Goal: Task Accomplishment & Management: Complete application form

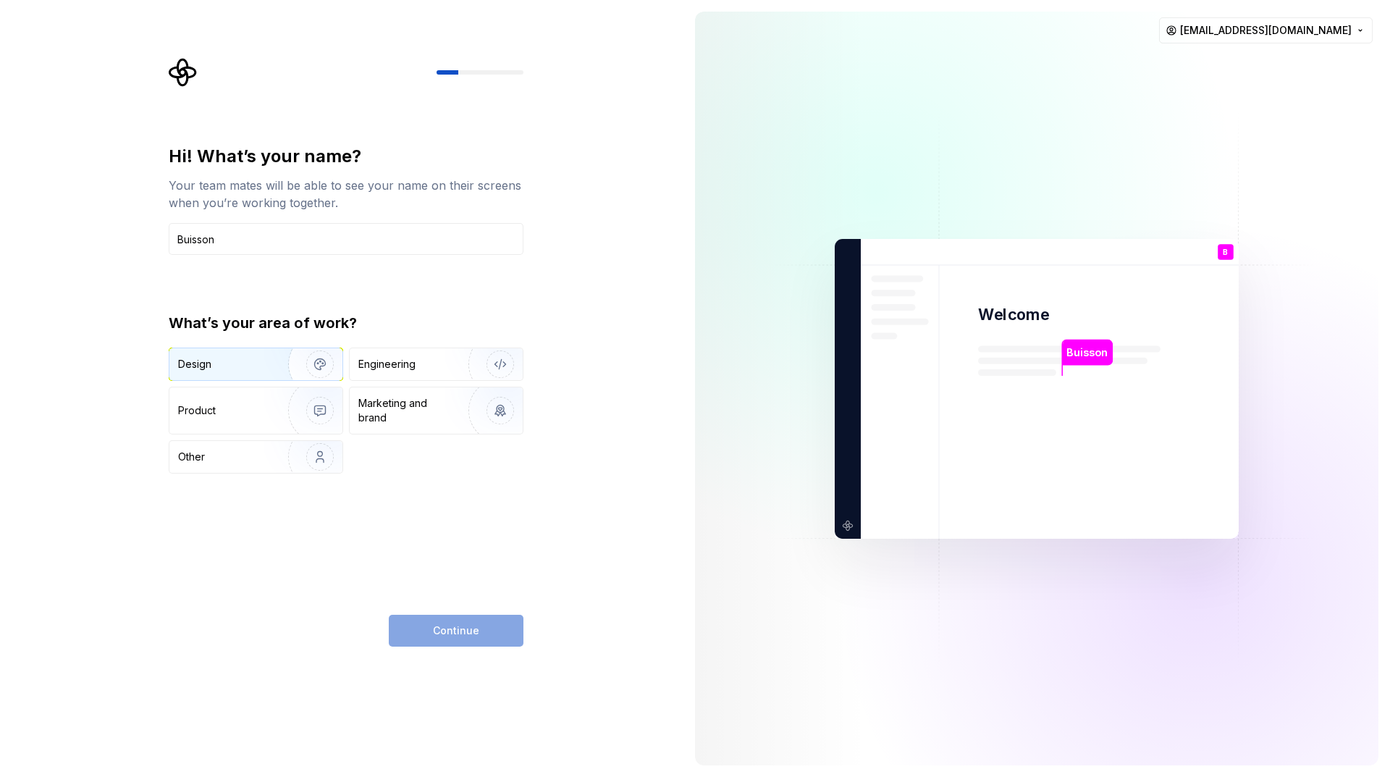
type input "Buisson"
click at [237, 359] on div "Design" at bounding box center [223, 364] width 91 height 14
click at [455, 637] on span "Continue" at bounding box center [456, 630] width 46 height 14
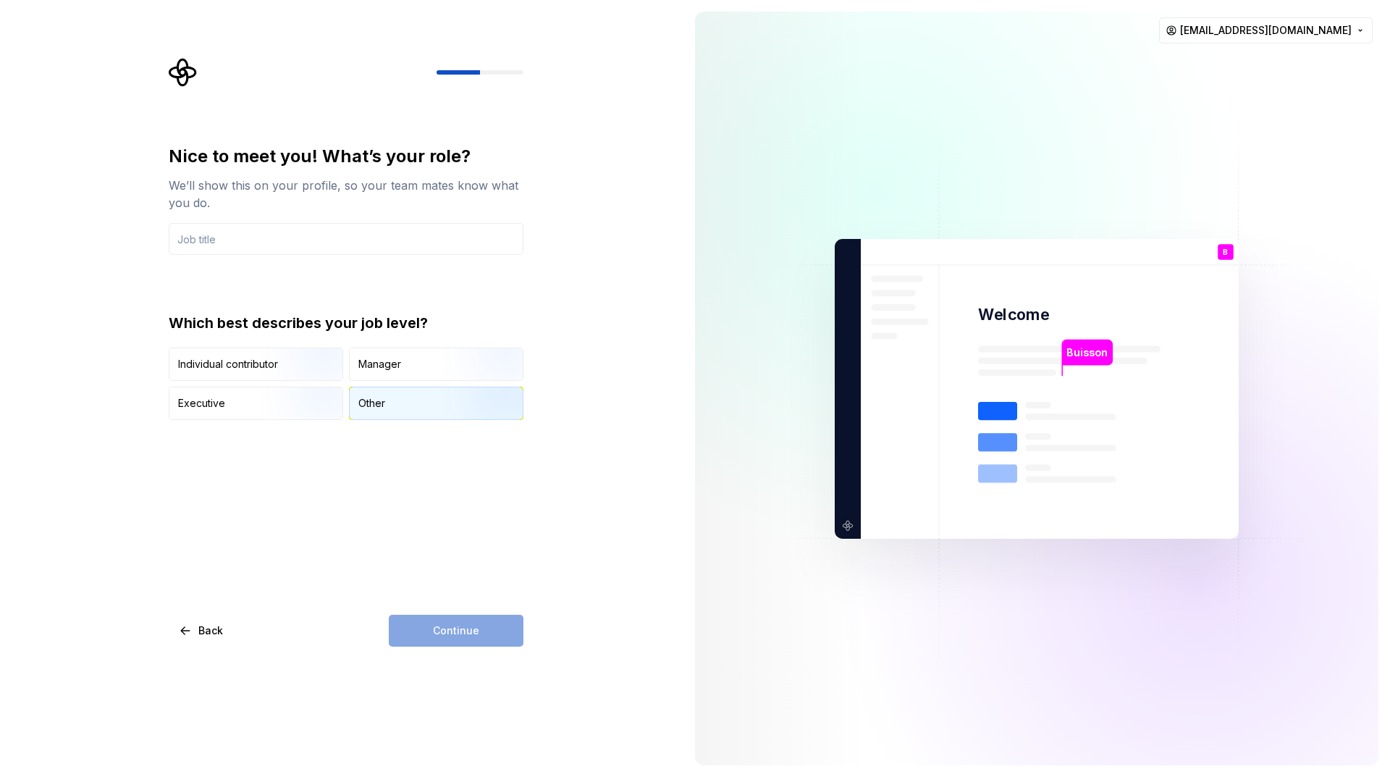
click at [396, 405] on div "Other" at bounding box center [436, 403] width 173 height 32
click at [343, 237] on input "text" at bounding box center [346, 239] width 355 height 32
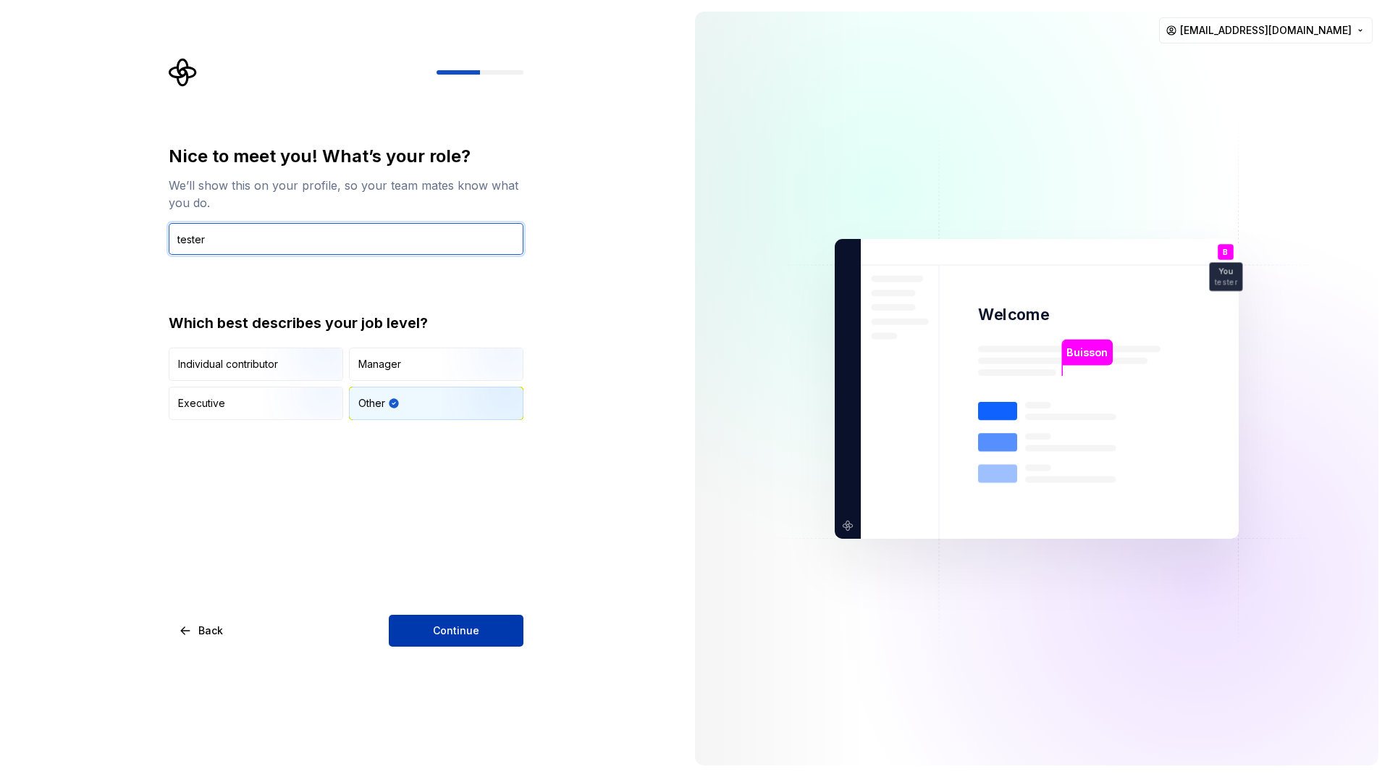
type input "tester"
click at [453, 636] on span "Continue" at bounding box center [456, 630] width 46 height 14
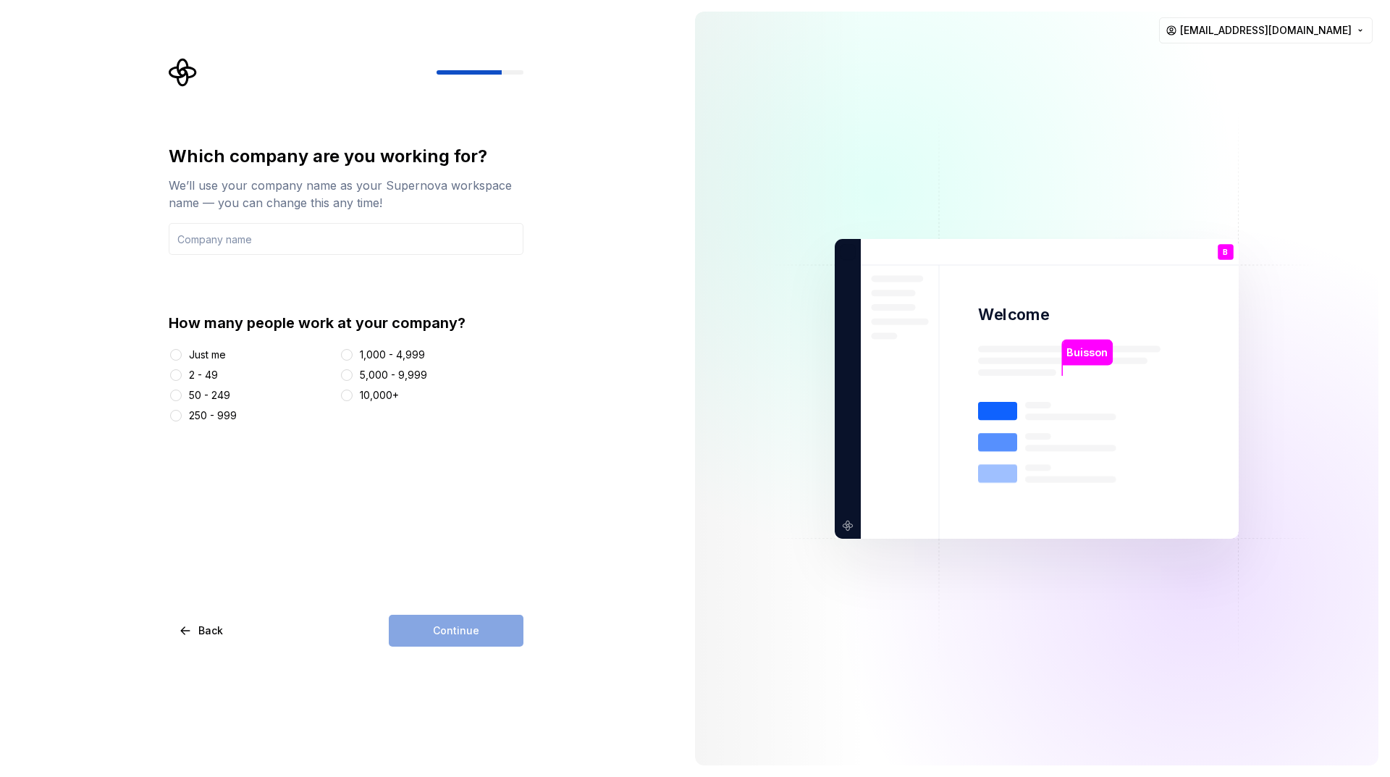
click at [207, 353] on div "Just me" at bounding box center [207, 355] width 37 height 14
click at [182, 353] on button "Just me" at bounding box center [176, 355] width 12 height 12
drag, startPoint x: 439, startPoint y: 633, endPoint x: 369, endPoint y: 568, distance: 95.9
click at [439, 632] on div "Continue" at bounding box center [456, 631] width 135 height 32
click at [195, 246] on input "text" at bounding box center [346, 239] width 355 height 32
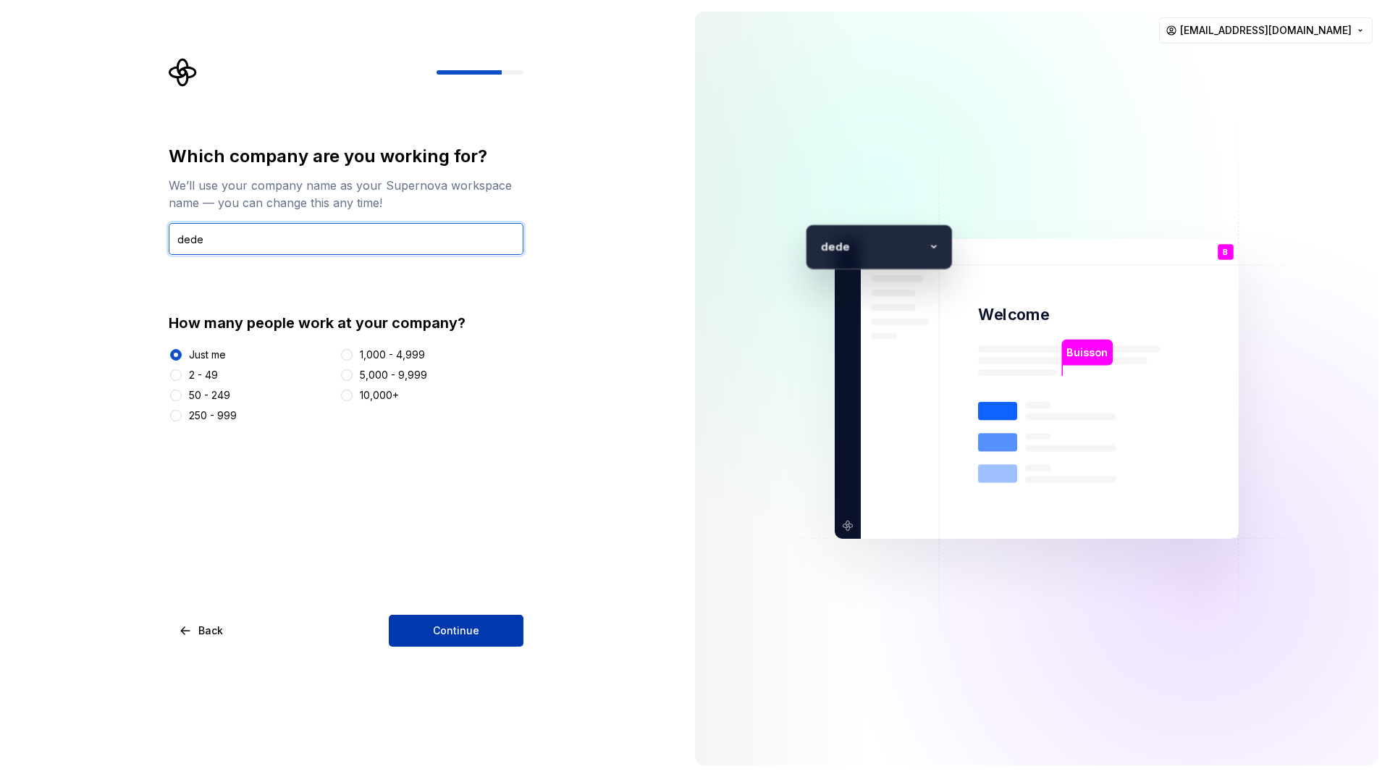
type input "dede"
click at [431, 637] on button "Continue" at bounding box center [456, 631] width 135 height 32
